Goal: Task Accomplishment & Management: Manage account settings

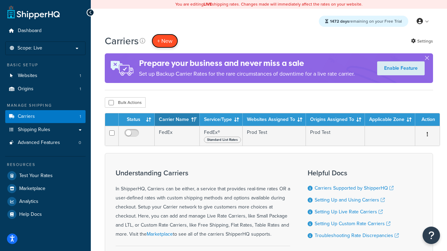
click at [165, 41] on button "+ New" at bounding box center [165, 41] width 27 height 14
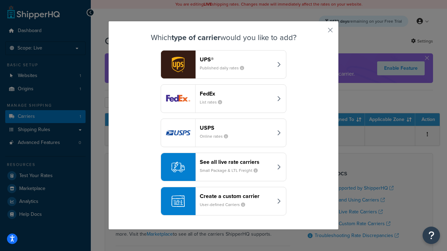
click at [223, 99] on div "FedEx List rates" at bounding box center [236, 98] width 73 height 17
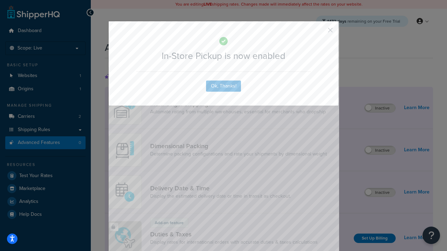
scroll to position [227, 0]
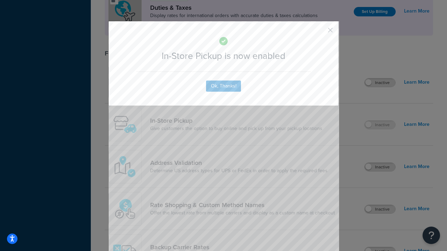
click at [320, 32] on button "button" at bounding box center [320, 33] width 2 height 2
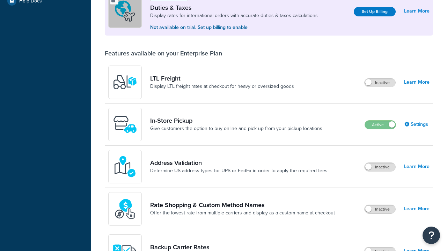
scroll to position [214, 0]
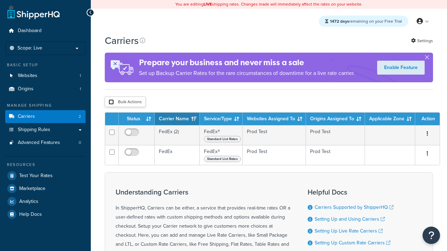
click at [111, 103] on input "checkbox" at bounding box center [111, 101] width 5 height 5
checkbox input "true"
click at [0, 0] on button "Delete" at bounding box center [0, 0] width 0 height 0
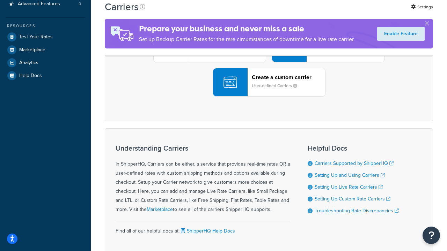
click at [269, 97] on div "UPS® Published daily rates FedEx List rates USPS Online rates See all live rate…" at bounding box center [269, 48] width 314 height 97
click at [347, 12] on header "FedEx" at bounding box center [347, 9] width 73 height 7
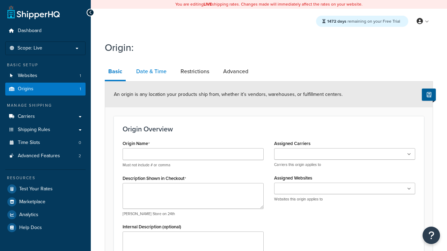
click at [151, 72] on link "Date & Time" at bounding box center [151, 71] width 37 height 17
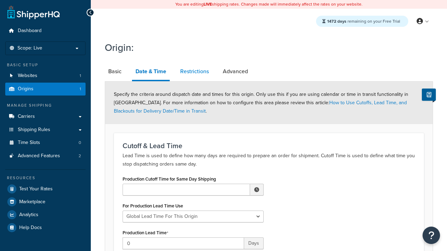
click at [194, 72] on link "Restrictions" at bounding box center [195, 71] width 36 height 17
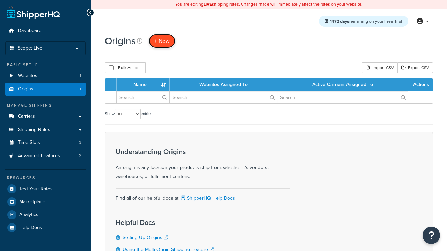
click at [162, 41] on span "+ New" at bounding box center [161, 41] width 15 height 8
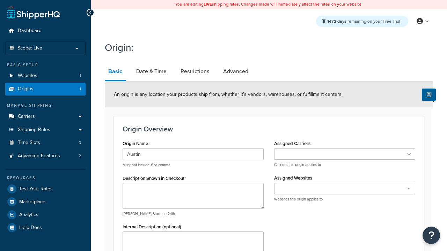
type input "Austin"
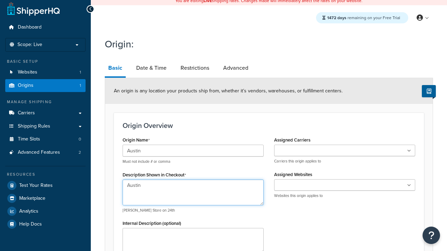
type textarea "Austin"
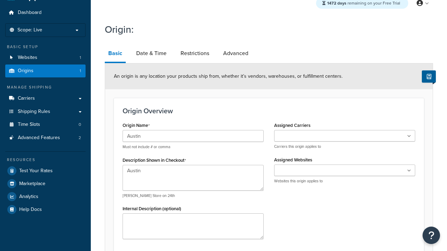
type input "Test Street"
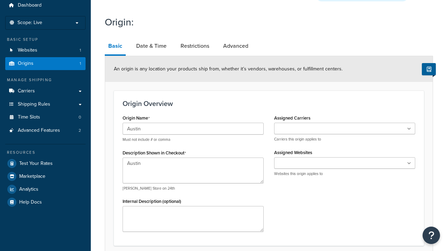
type input "Austin"
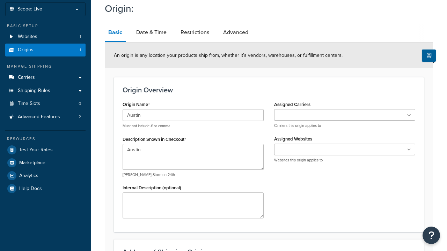
select select "43"
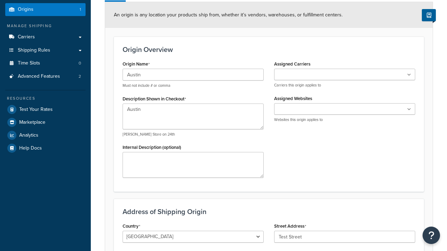
type input "Austin"
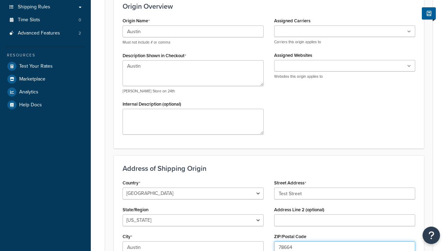
type input "78664"
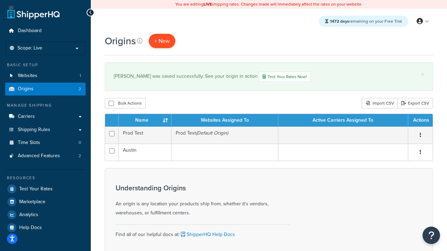
click at [162, 41] on span "+ New" at bounding box center [161, 41] width 15 height 8
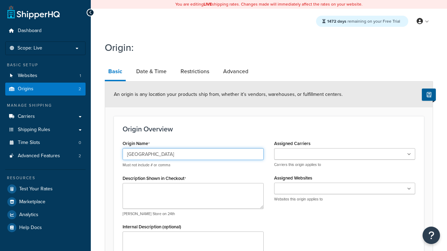
type input "[GEOGRAPHIC_DATA]"
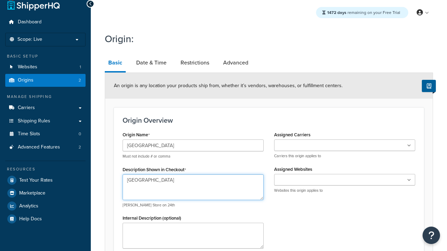
type textarea "Georgetown"
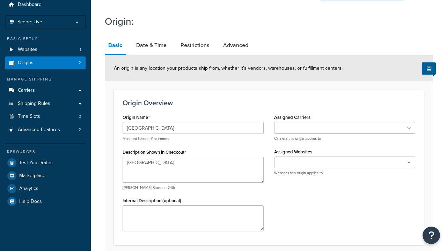
type input "Test Street"
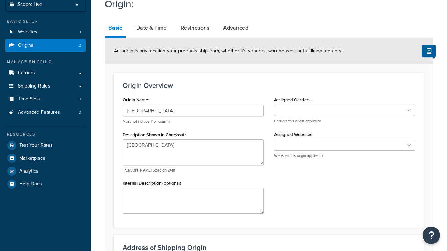
type input "Austin"
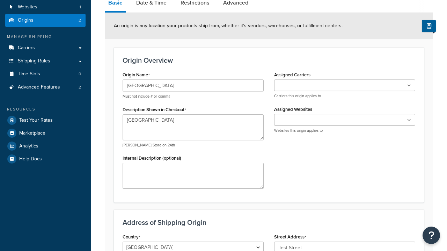
select select "43"
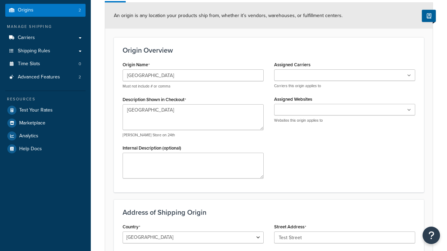
type input "Austin"
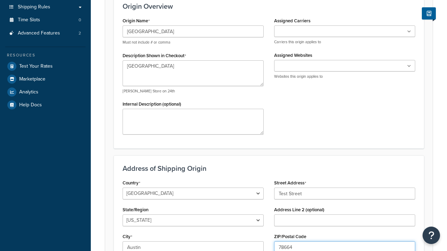
type input "78664"
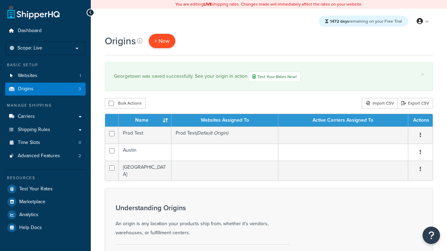
click at [162, 41] on span "+ New" at bounding box center [161, 41] width 15 height 8
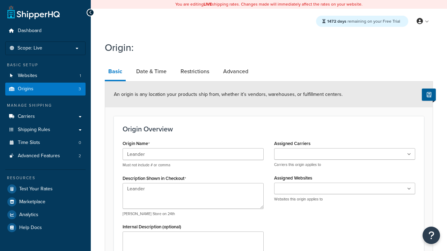
type textarea "Leander"
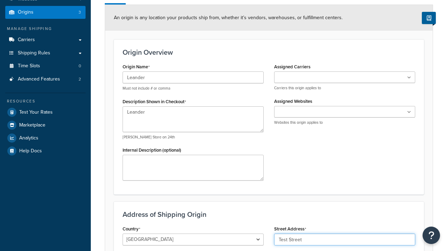
type input "Test Street"
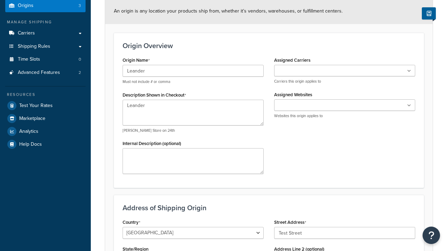
type input "Austin"
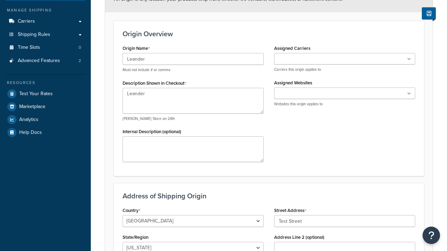
select select "43"
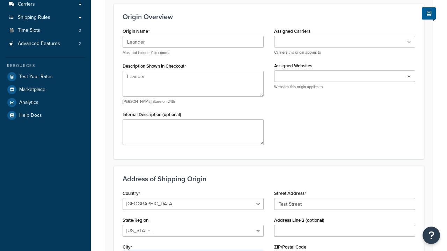
type input "Austin"
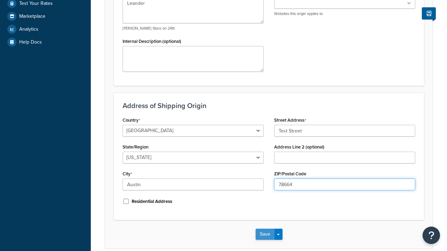
type input "78664"
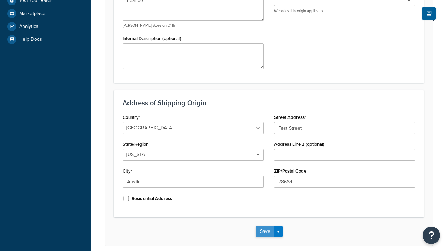
click at [265, 226] on button "Save" at bounding box center [265, 231] width 19 height 11
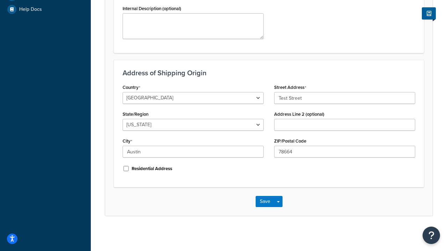
scroll to position [0, 0]
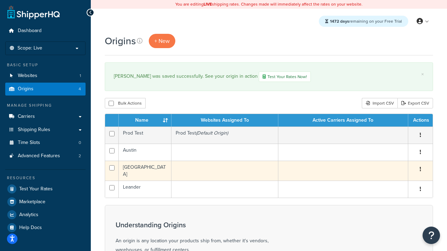
click at [420, 171] on icon "button" at bounding box center [420, 169] width 1 height 5
click at [0, 0] on link "Edit" at bounding box center [0, 0] width 0 height 0
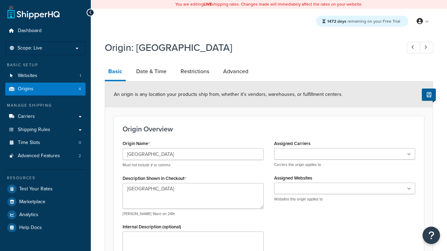
select select "43"
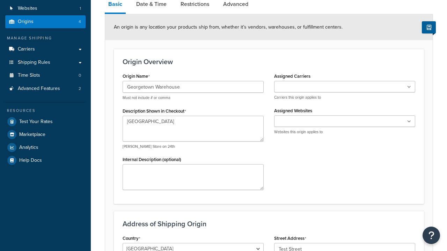
type input "Georgetown Warehouse"
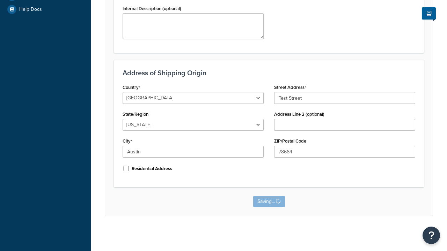
scroll to position [0, 0]
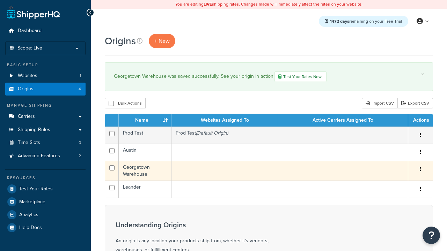
click at [420, 171] on icon "button" at bounding box center [420, 169] width 1 height 5
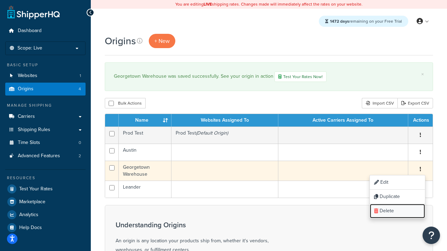
click at [397, 212] on link "Delete" at bounding box center [397, 211] width 55 height 14
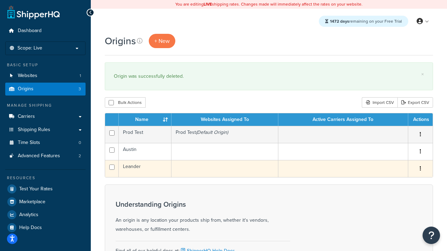
click at [420, 170] on icon "button" at bounding box center [420, 168] width 1 height 5
click at [0, 0] on link "Duplicate" at bounding box center [0, 0] width 0 height 0
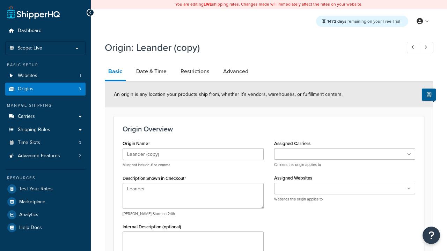
select select "43"
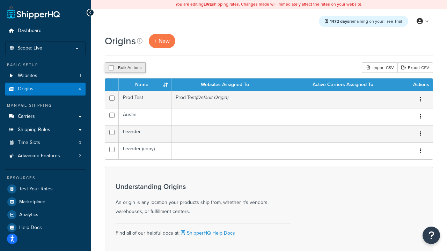
click at [111, 68] on input "checkbox" at bounding box center [111, 67] width 5 height 5
checkbox input "true"
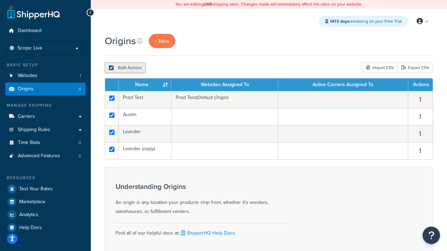
checkbox input "true"
click at [186, 68] on button "Delete" at bounding box center [186, 67] width 24 height 10
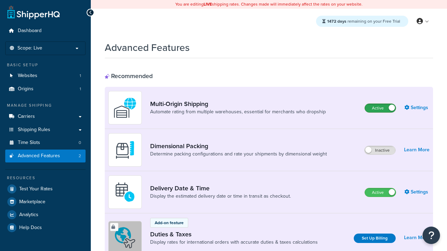
click at [380, 109] on label "Active" at bounding box center [380, 108] width 31 height 8
click at [380, 193] on label "Active" at bounding box center [380, 193] width 31 height 8
